Goal: Transaction & Acquisition: Purchase product/service

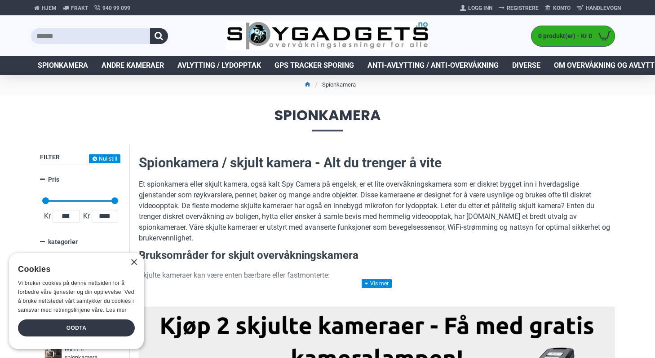
click at [228, 212] on p "Et spionkamera eller skjult kamera, også kalt Spy Camera på engelsk, er et lite…" at bounding box center [377, 211] width 476 height 65
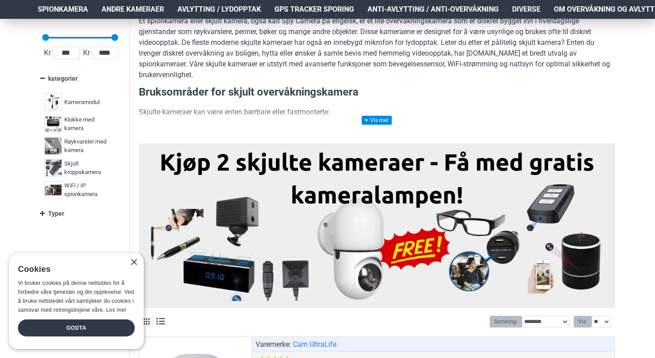
scroll to position [142, 0]
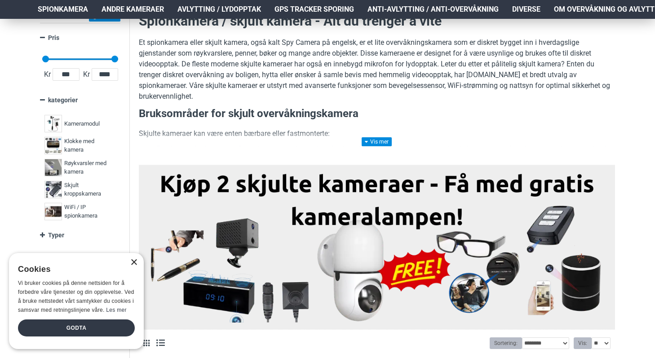
click at [133, 261] on div "×" at bounding box center [133, 263] width 7 height 7
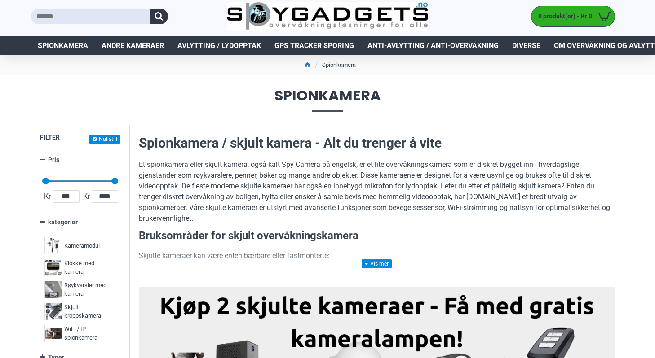
scroll to position [0, 0]
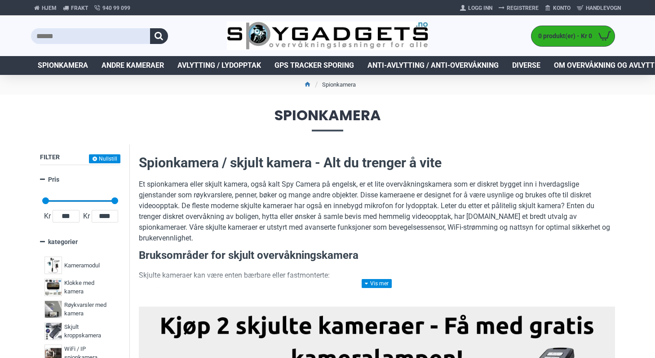
click at [98, 34] on input "text" at bounding box center [90, 36] width 119 height 16
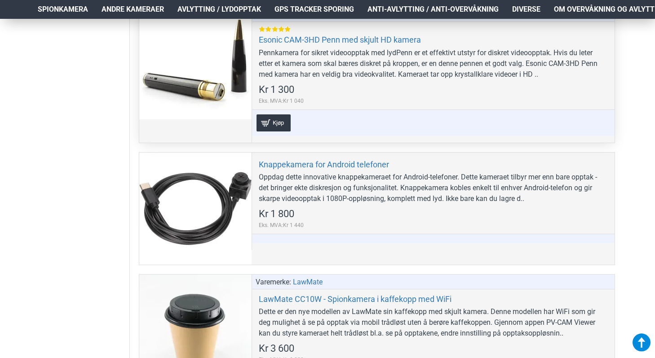
scroll to position [1370, 0]
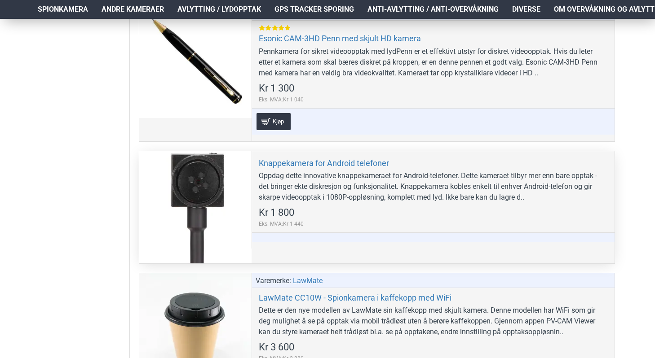
click at [277, 212] on span "Kr 1 800" at bounding box center [276, 213] width 35 height 10
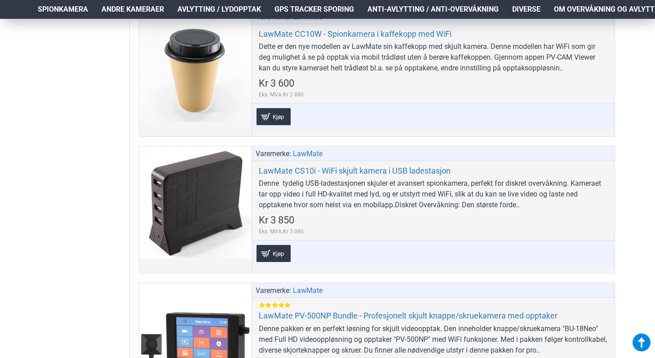
scroll to position [1447, 0]
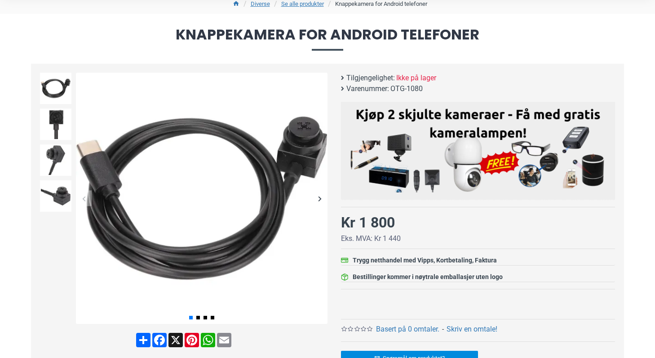
scroll to position [43, 0]
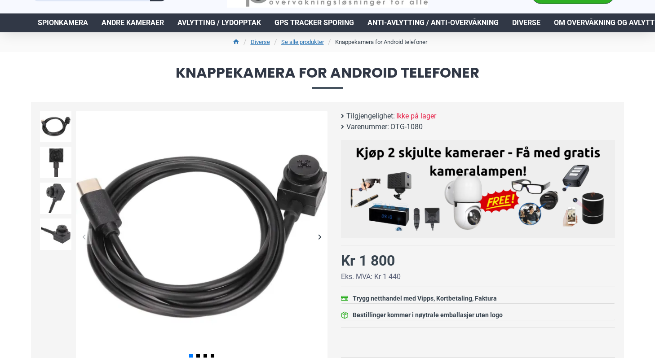
click at [319, 237] on div "Next slide" at bounding box center [320, 237] width 16 height 16
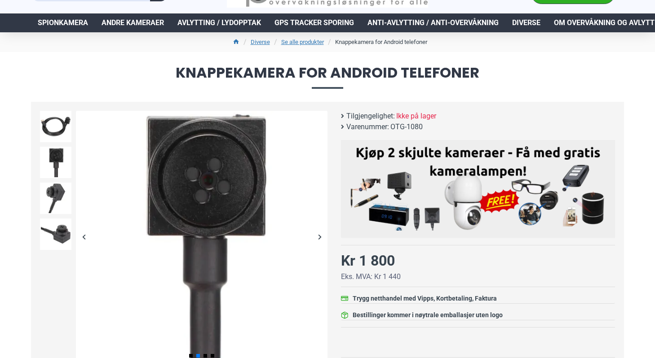
click at [319, 237] on div "Next slide" at bounding box center [320, 237] width 16 height 16
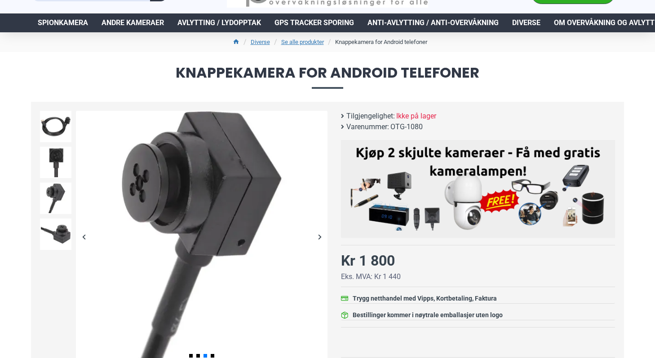
click at [319, 237] on div "Next slide" at bounding box center [320, 237] width 16 height 16
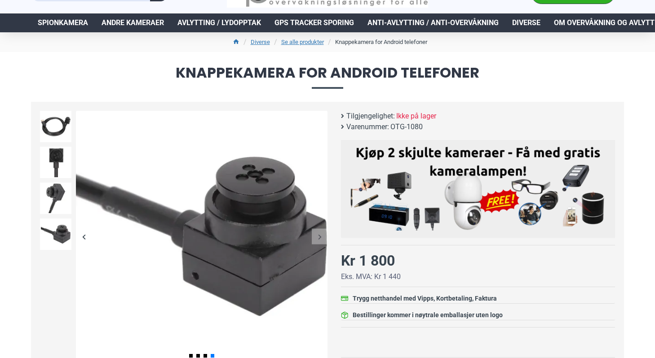
click at [319, 237] on div "Next slide" at bounding box center [320, 237] width 16 height 16
